Goal: Find specific page/section: Find specific page/section

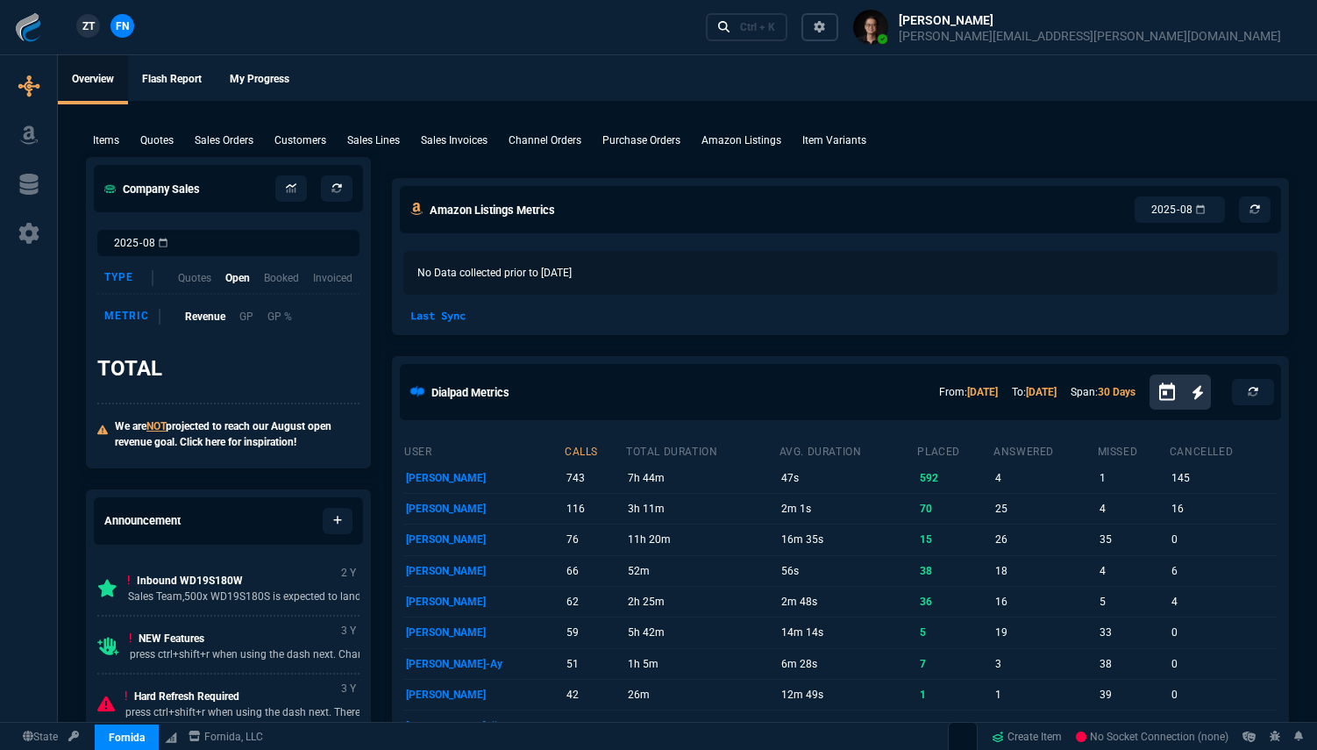
select select "19: totals"
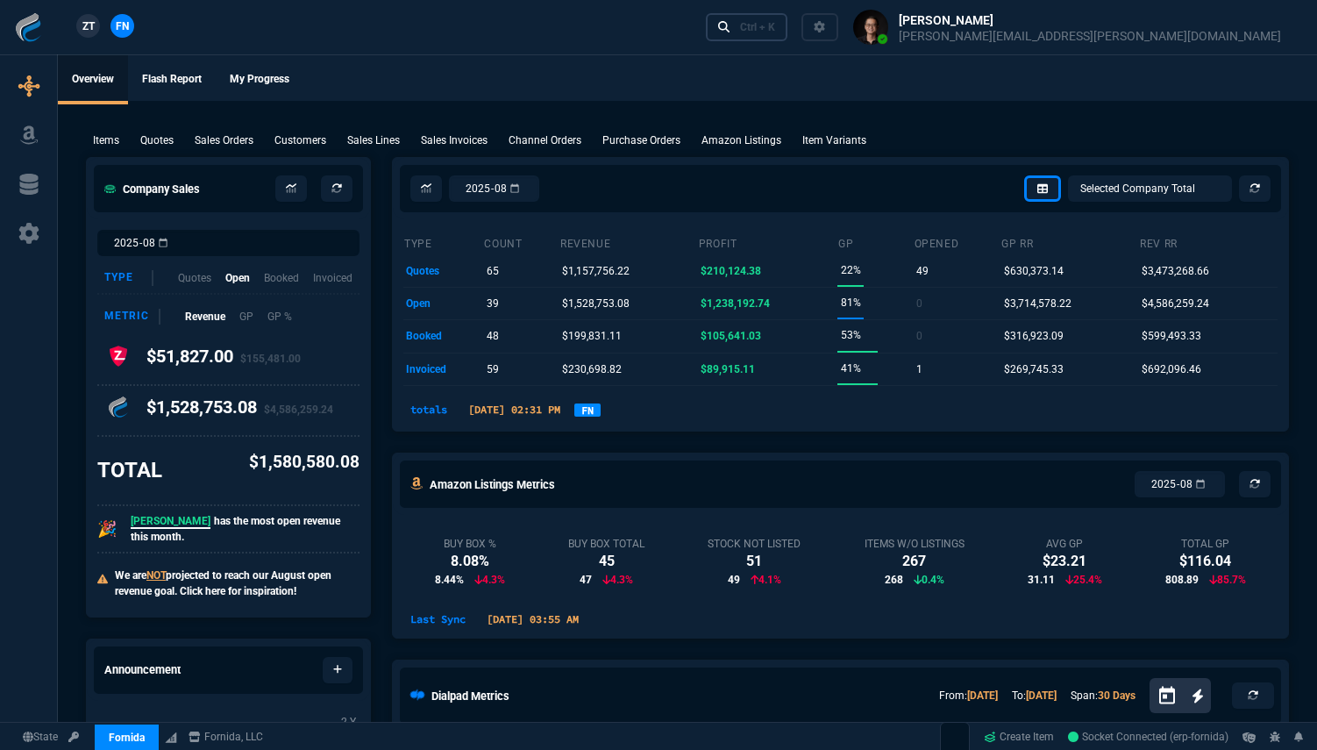
click at [731, 24] on icon at bounding box center [724, 27] width 12 height 12
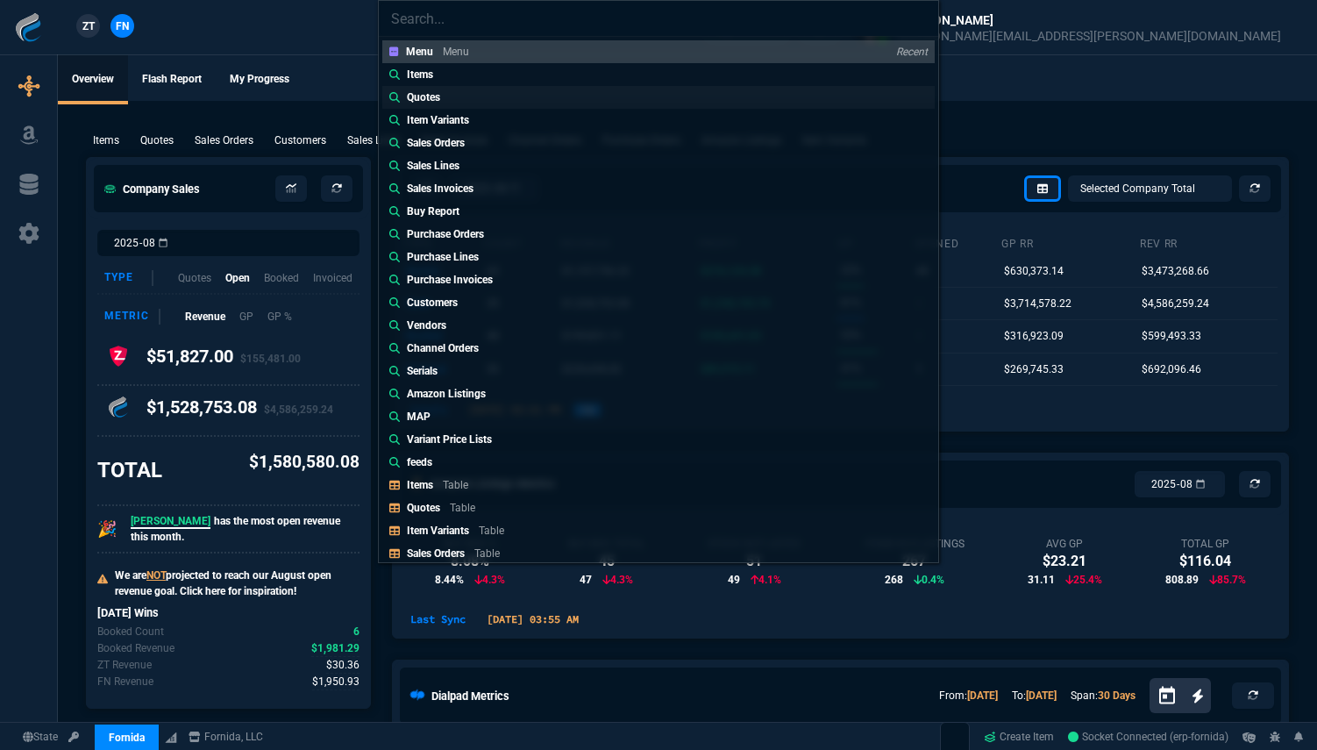
click at [667, 105] on link "Quotes" at bounding box center [658, 97] width 552 height 23
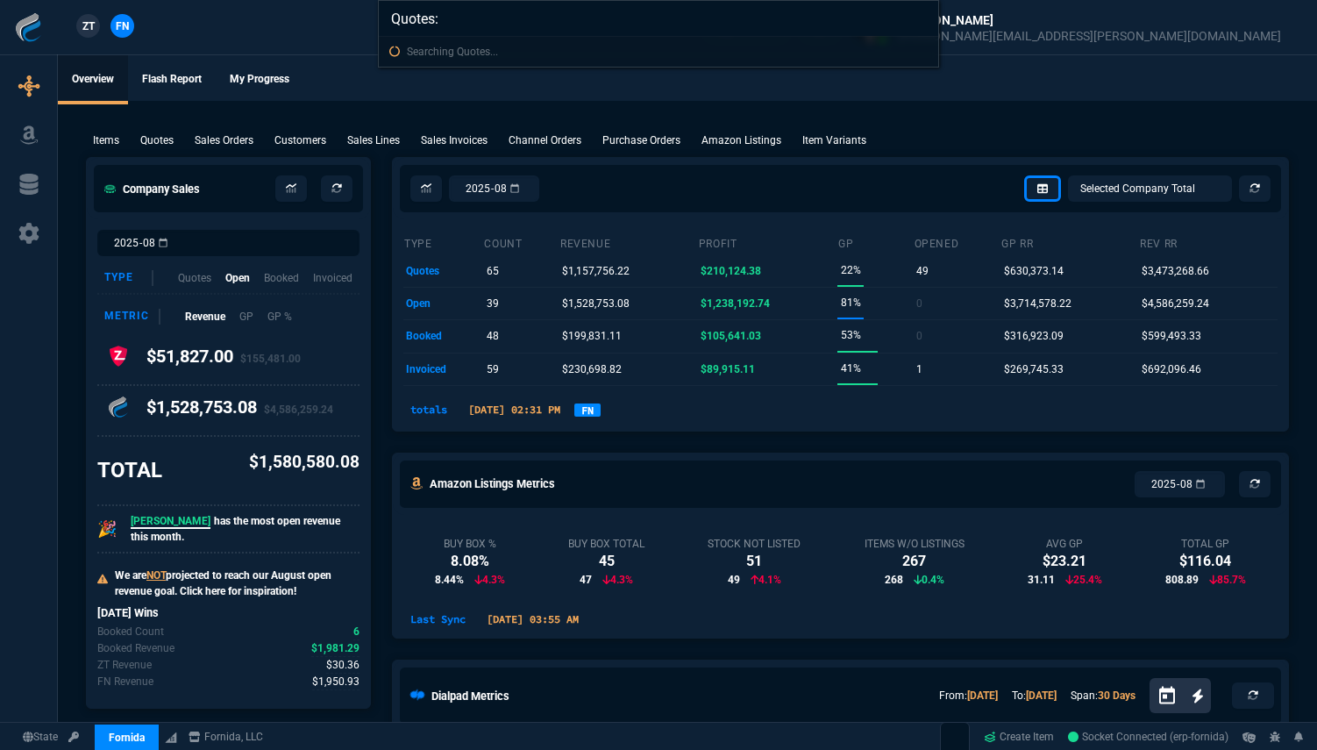
paste input "SSINV-FR-0008941"
type input "Quotes: SSINV-FR-0008941"
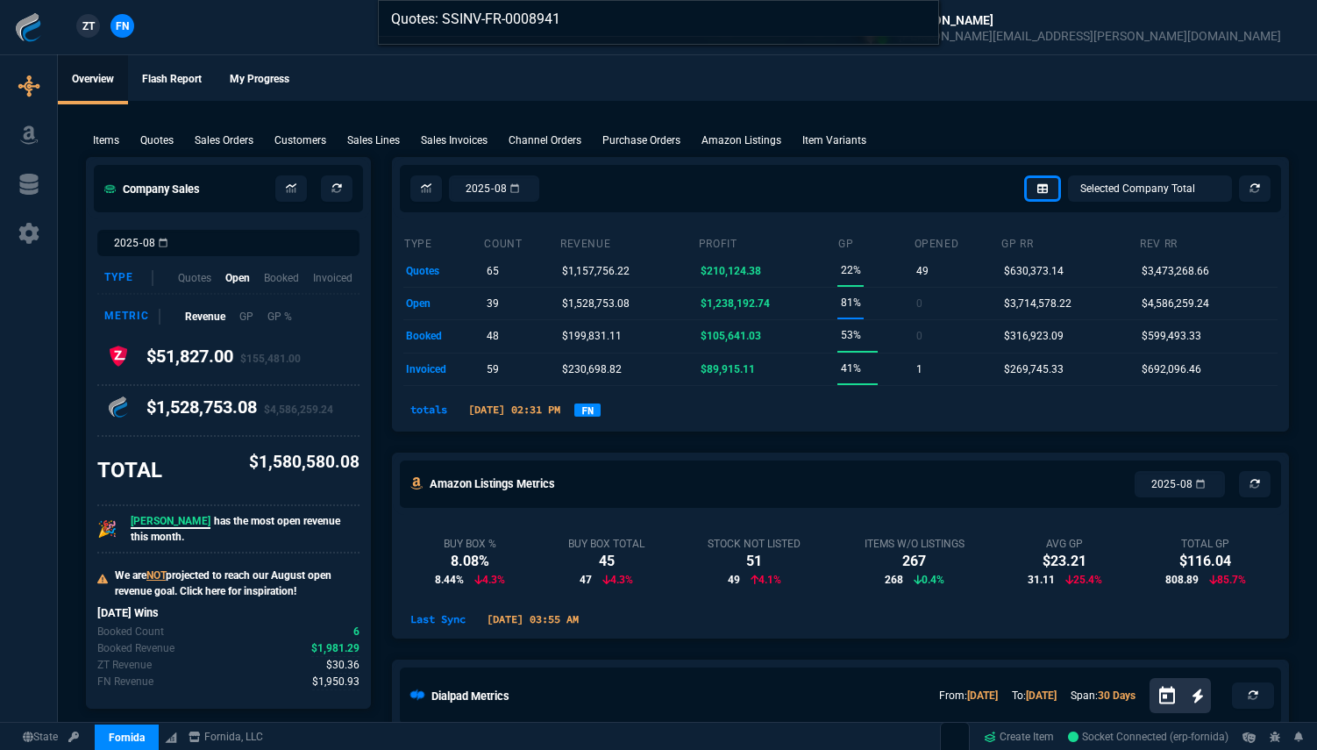
click at [928, 25] on input "Quotes: SSINV-FR-0008941" at bounding box center [659, 18] width 560 height 35
click at [923, 23] on input "Quotes: SSINV-FR-0008941" at bounding box center [659, 18] width 560 height 35
click at [917, 19] on input "Quotes: SSINV-FR-0008941" at bounding box center [659, 18] width 560 height 35
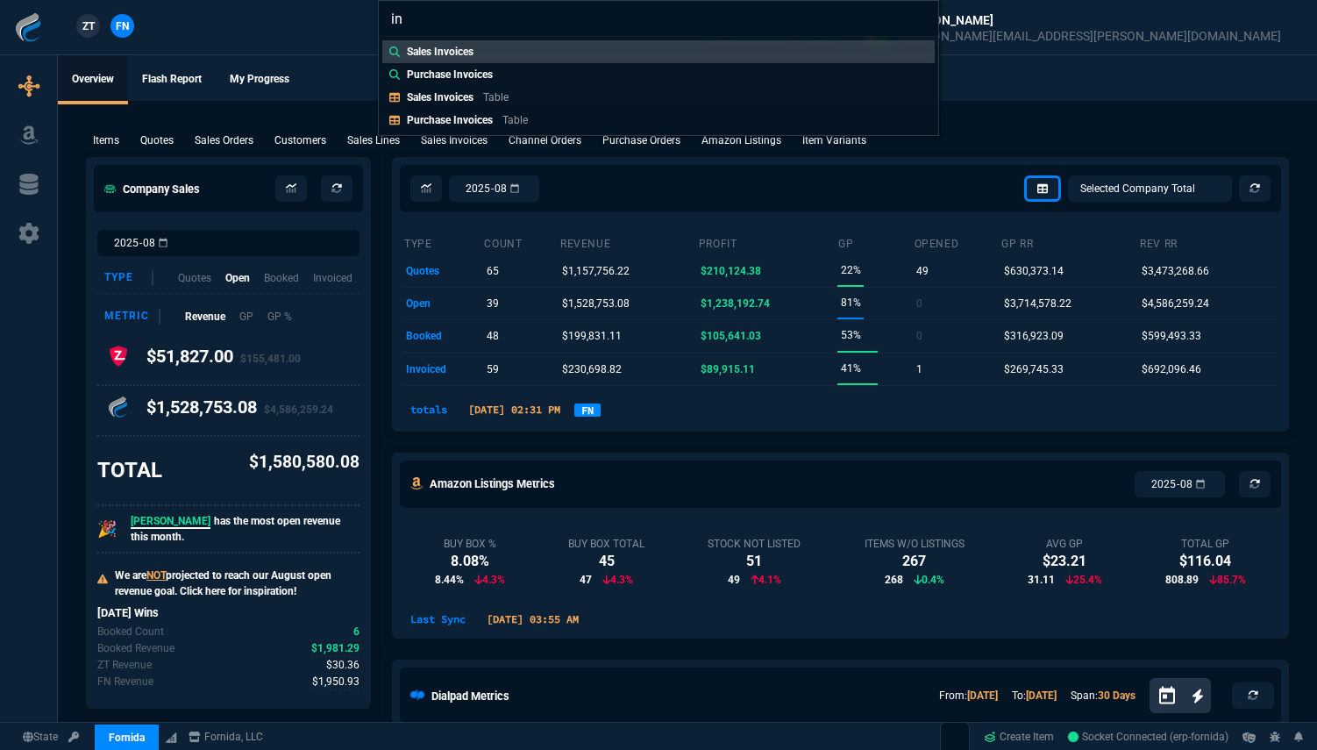
type input "i"
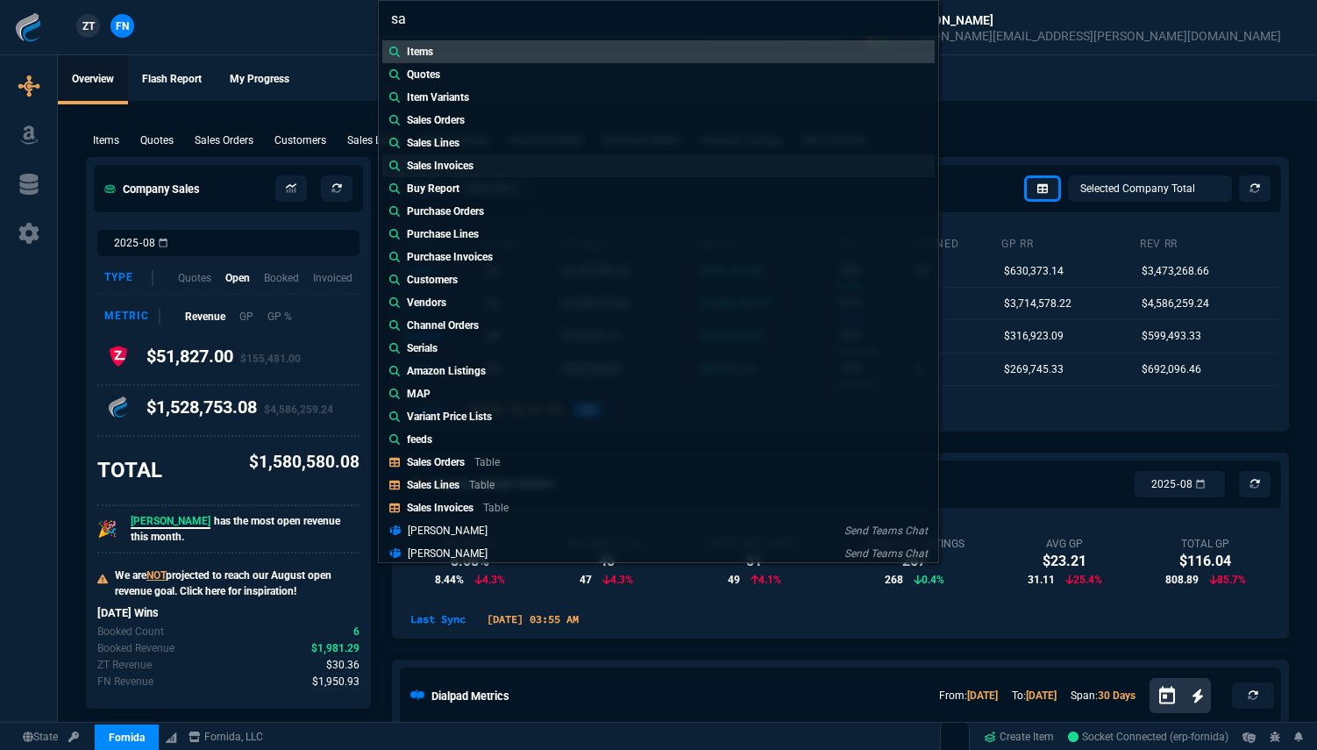
click at [468, 168] on p "Sales Invoices" at bounding box center [440, 166] width 67 height 16
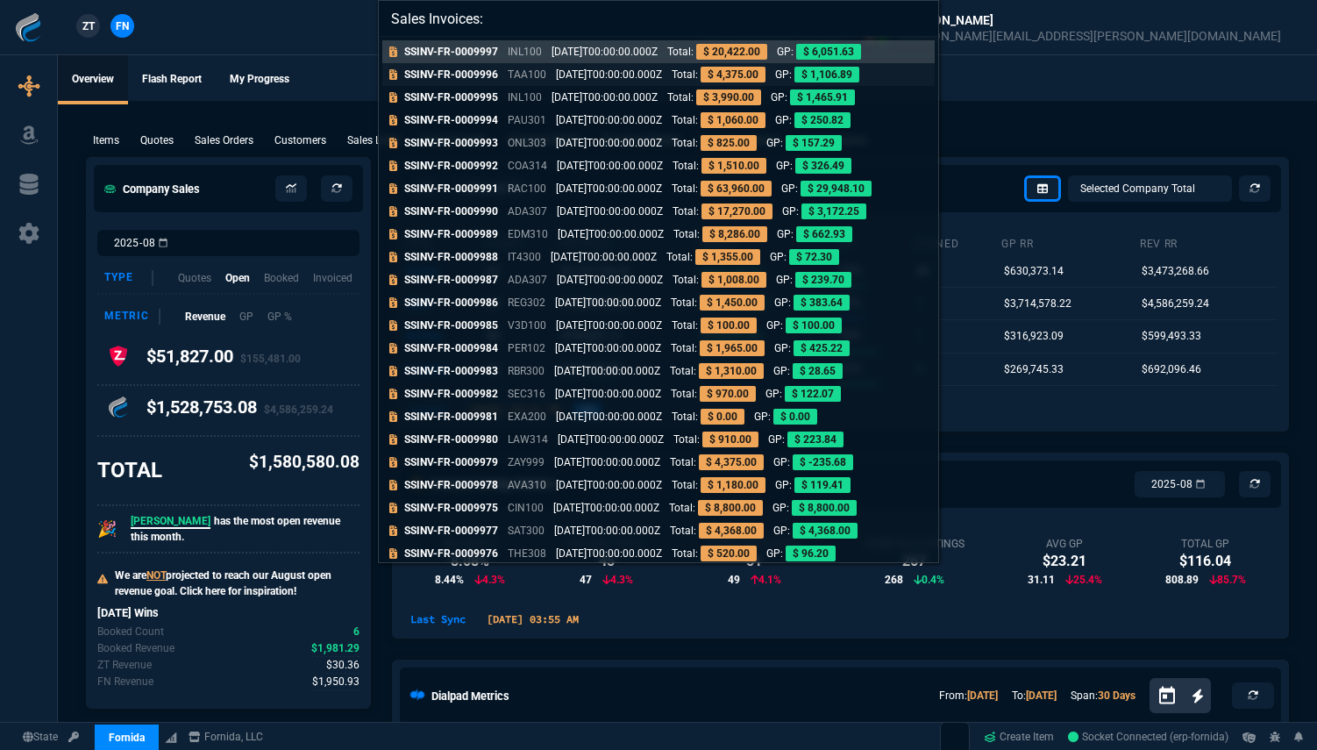
paste input "SSINV-FR-0008941"
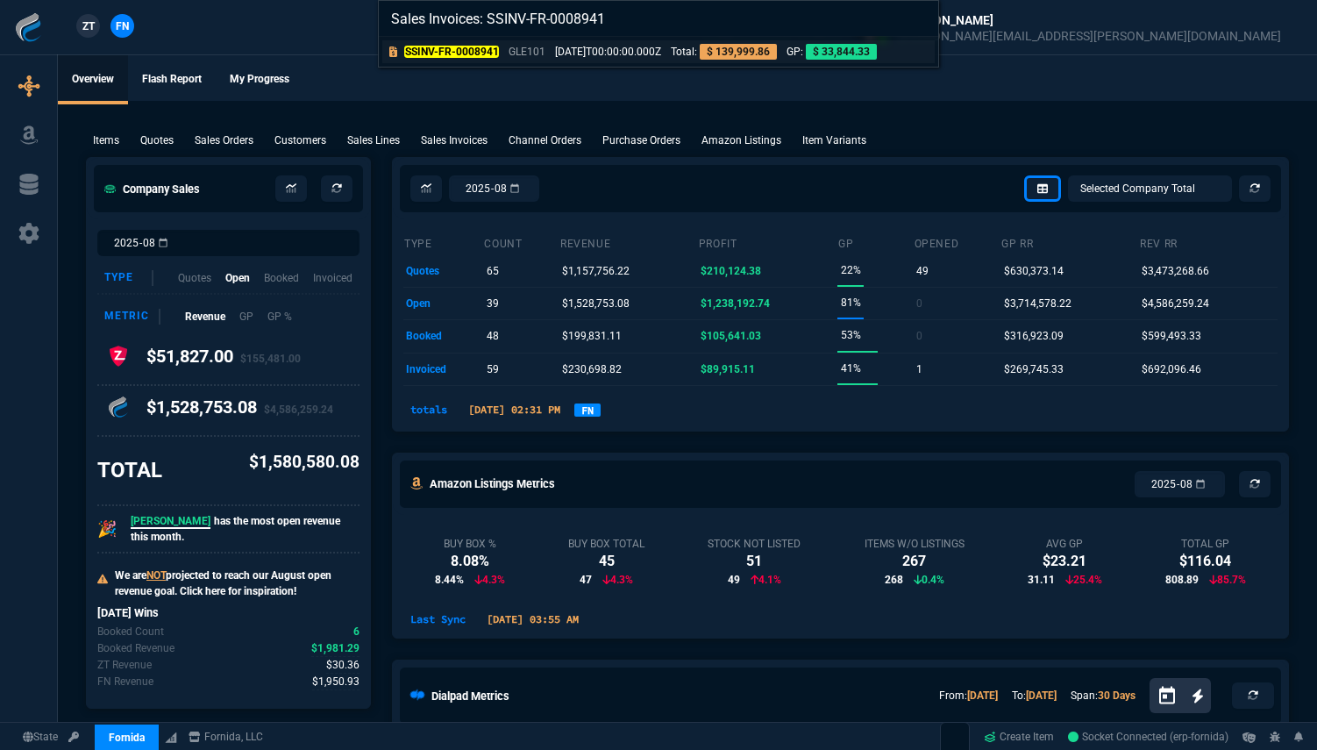
type input "Sales Invoices: SSINV-FR-0008941"
click at [639, 54] on p "[DATE]T00:00:00.000Z" at bounding box center [608, 52] width 106 height 16
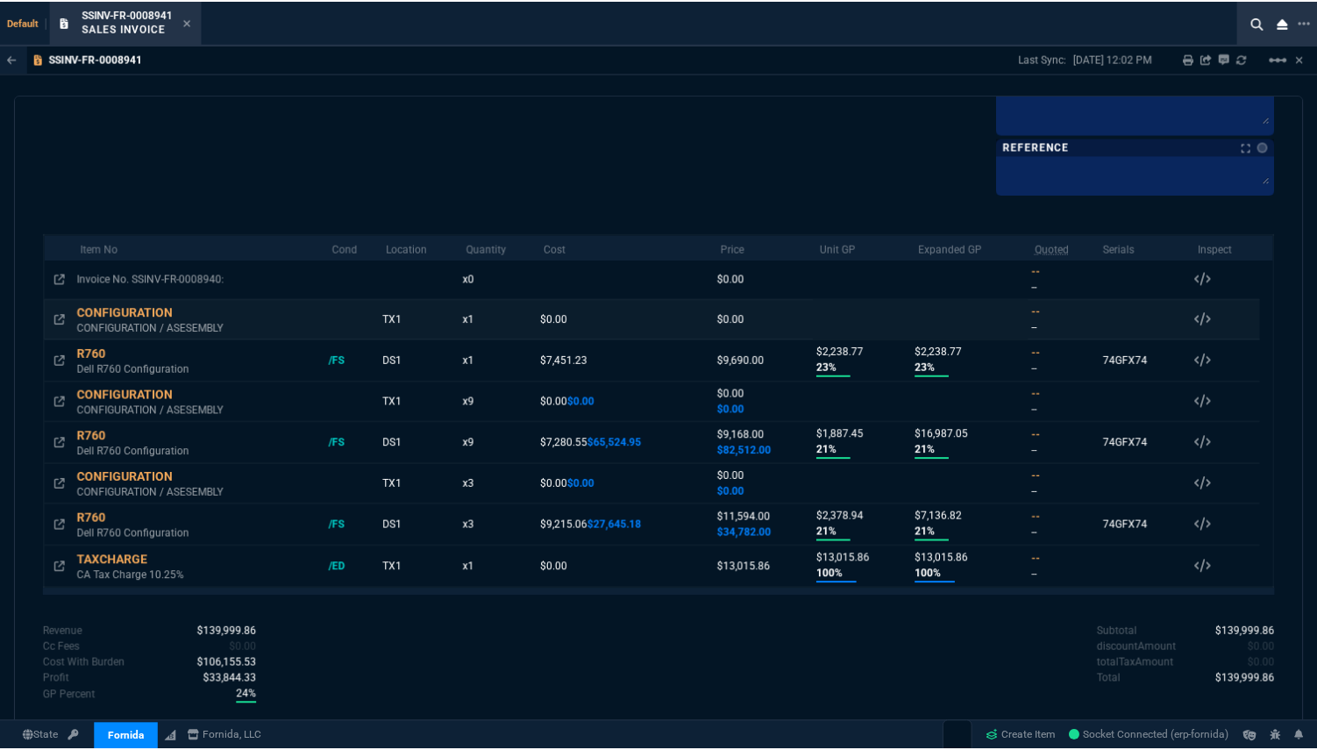
scroll to position [966, 0]
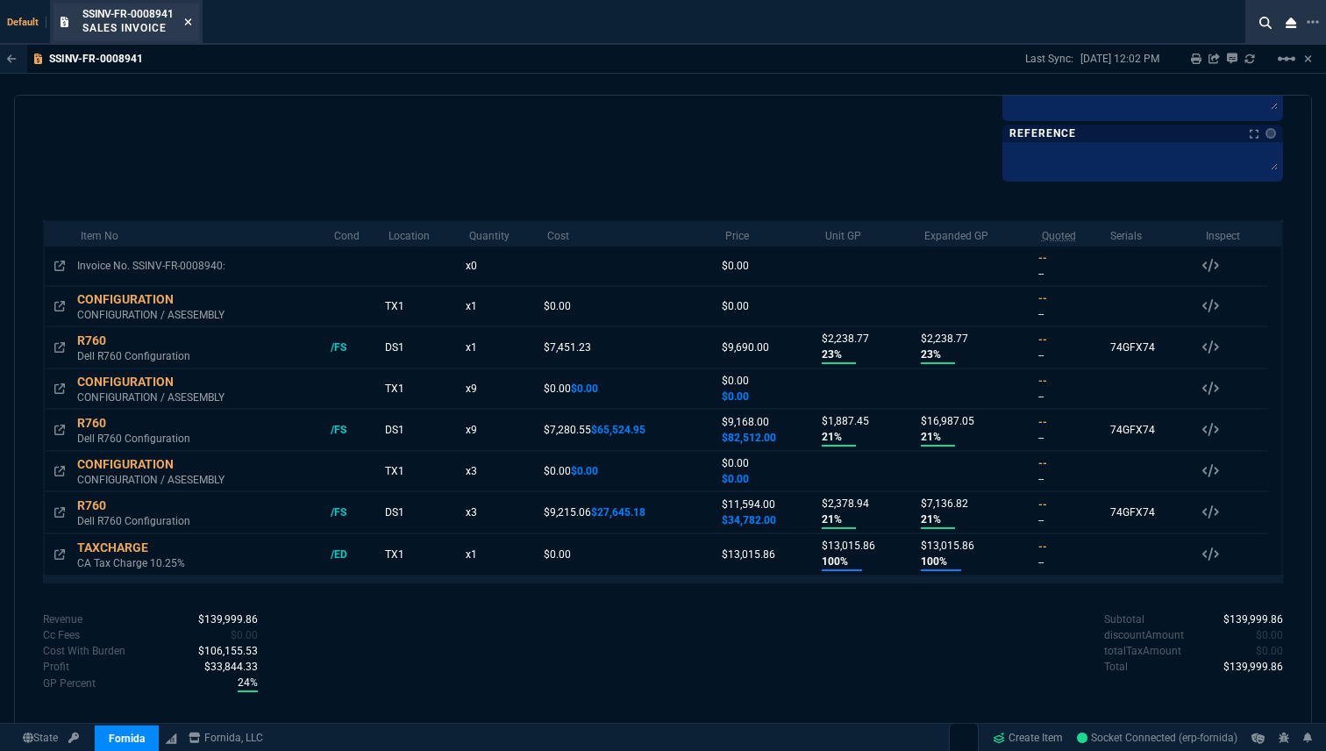
click at [192, 23] on icon at bounding box center [188, 22] width 8 height 11
